Goal: Information Seeking & Learning: Learn about a topic

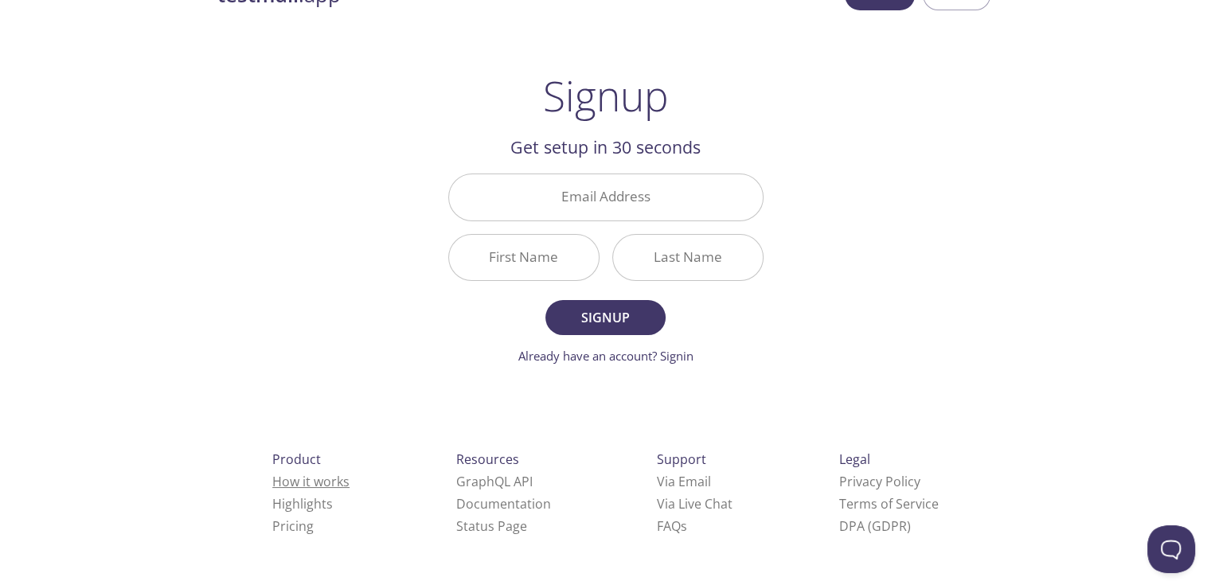
click at [299, 482] on link "How it works" at bounding box center [310, 482] width 77 height 18
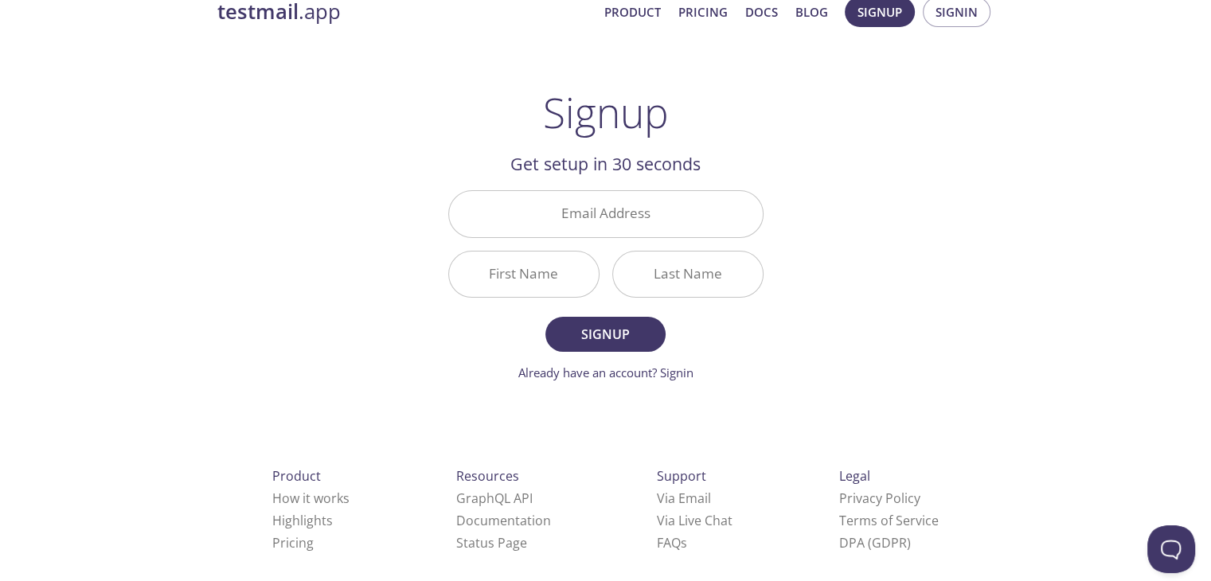
scroll to position [46, 0]
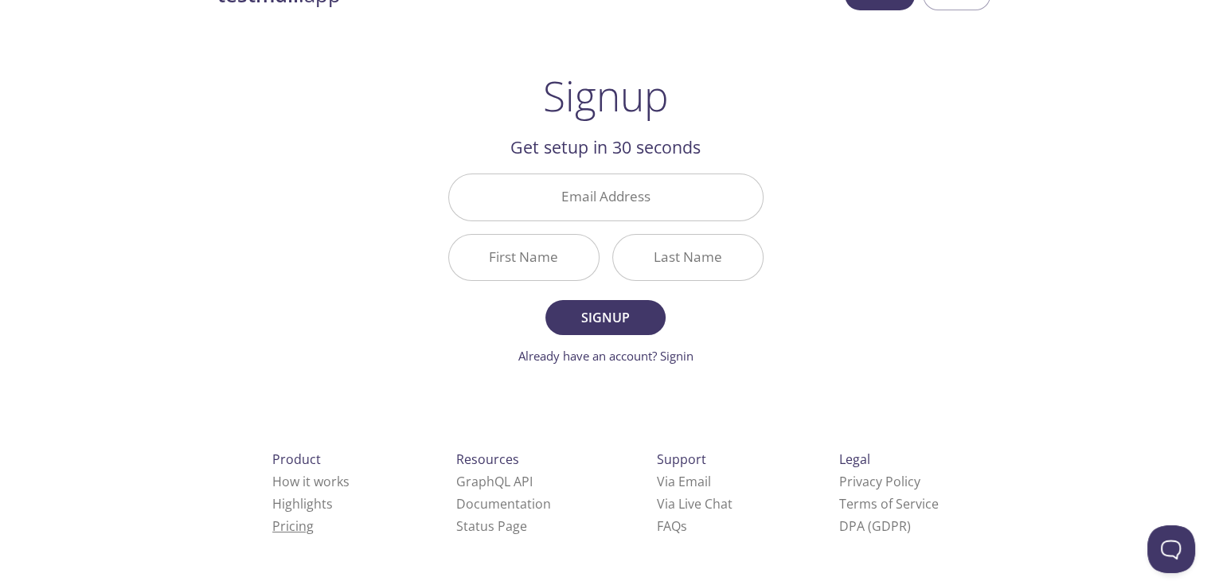
click at [272, 525] on link "Pricing" at bounding box center [292, 526] width 41 height 18
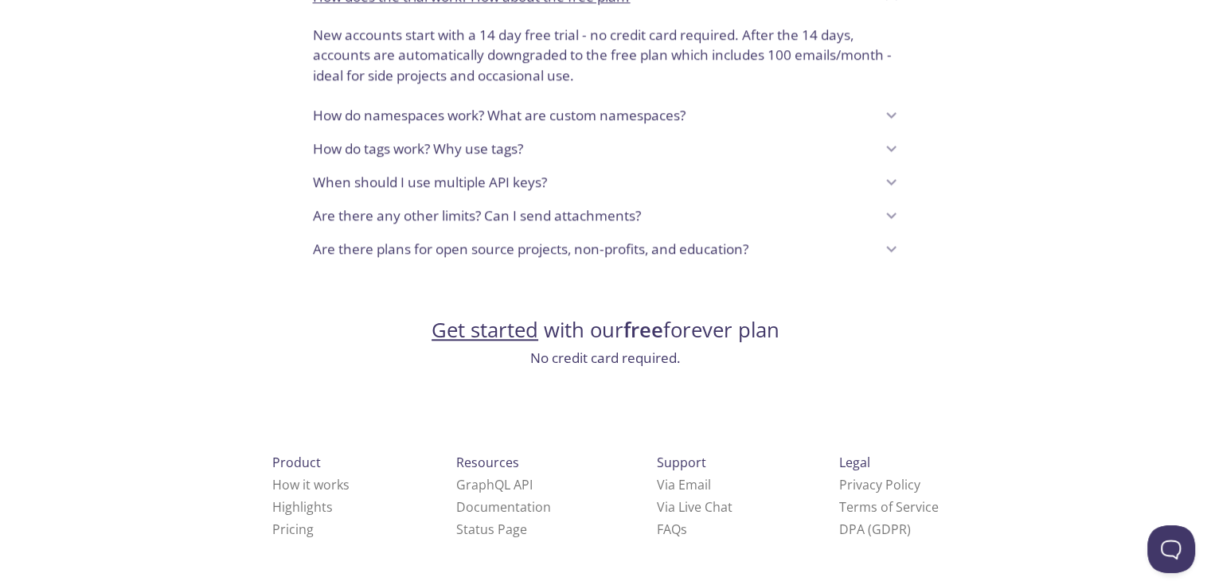
scroll to position [1371, 0]
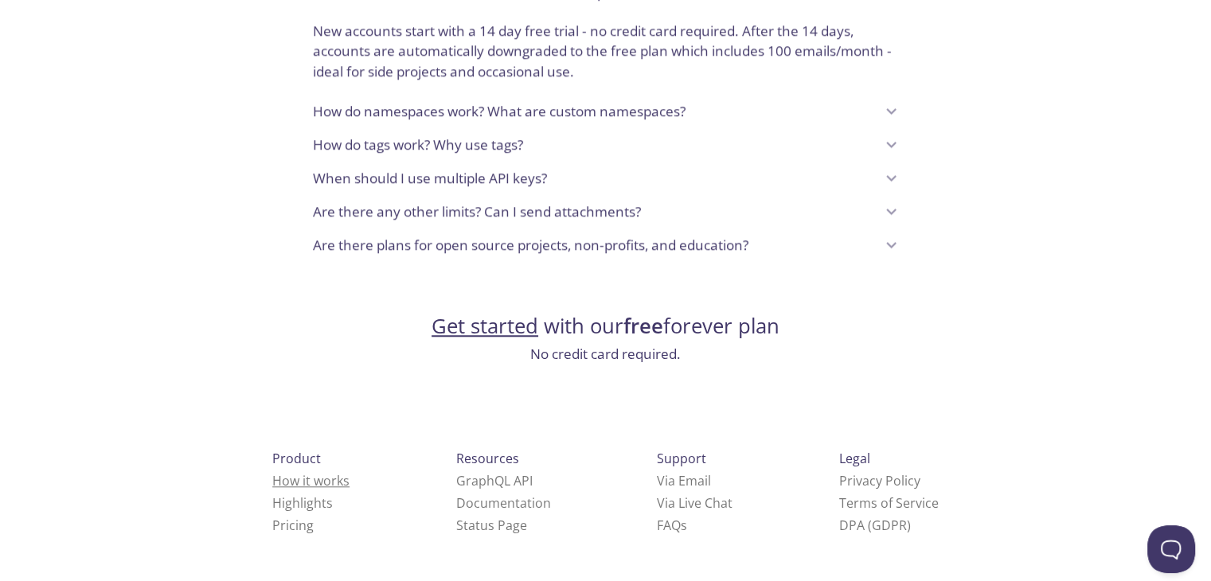
click at [295, 483] on link "How it works" at bounding box center [310, 481] width 77 height 18
click at [291, 487] on link "How it works" at bounding box center [310, 481] width 77 height 18
click at [288, 484] on link "How it works" at bounding box center [310, 481] width 77 height 18
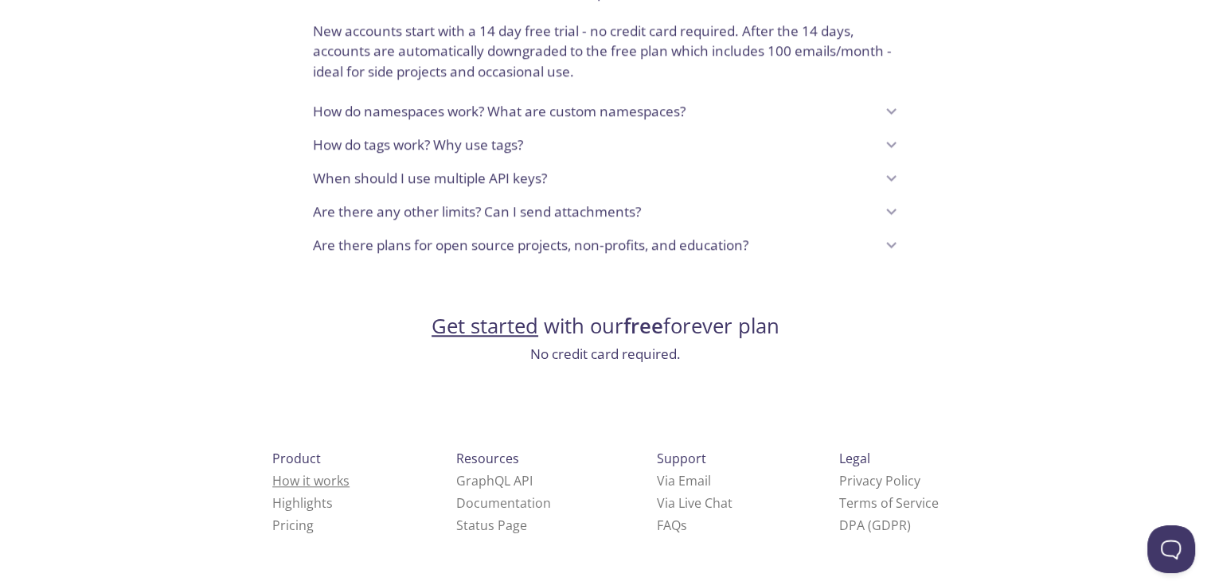
click at [288, 484] on link "How it works" at bounding box center [310, 481] width 77 height 18
click at [276, 499] on link "Highlights" at bounding box center [302, 503] width 60 height 18
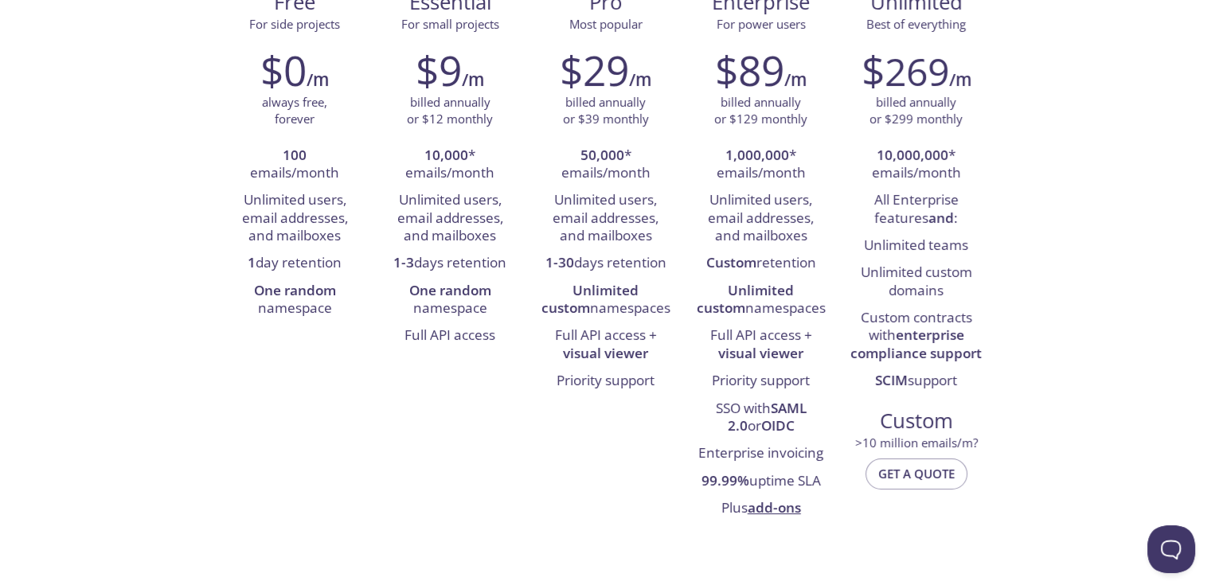
scroll to position [0, 0]
